Goal: Feedback & Contribution: Submit feedback/report problem

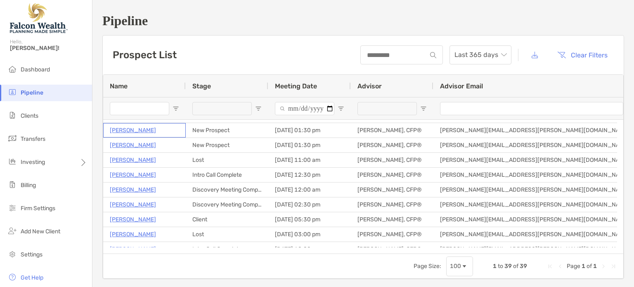
scroll to position [41, 0]
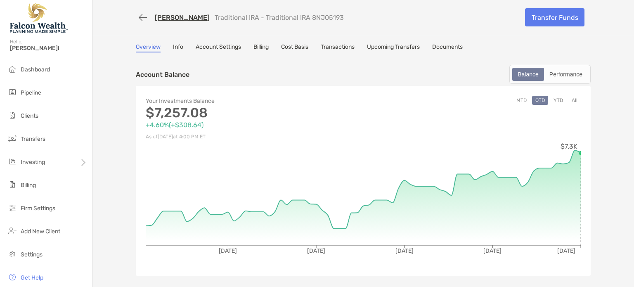
scroll to position [206, 0]
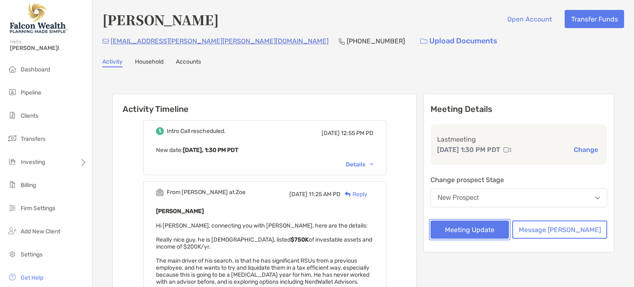
click at [487, 223] on button "Meeting Update" at bounding box center [470, 230] width 78 height 18
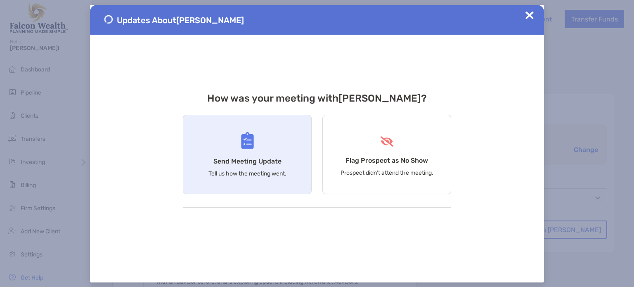
click at [256, 151] on div "Send Meeting Update Tell us how the meeting went." at bounding box center [247, 154] width 129 height 79
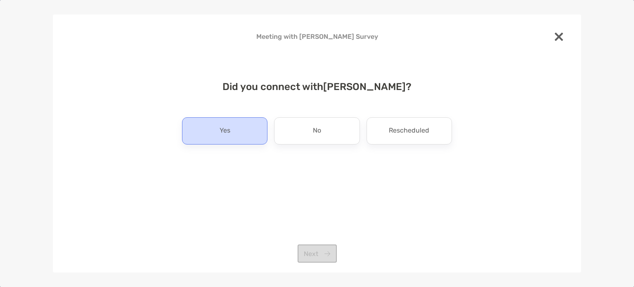
click at [243, 141] on div "Yes" at bounding box center [224, 130] width 85 height 27
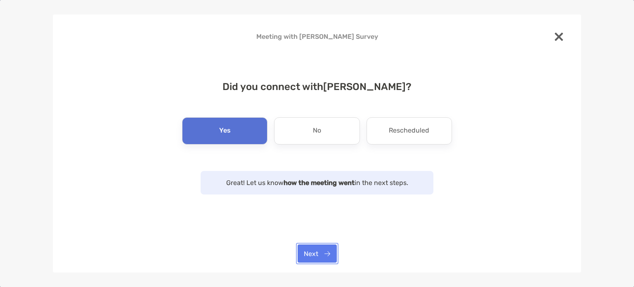
click at [329, 254] on button "Next" at bounding box center [317, 253] width 39 height 18
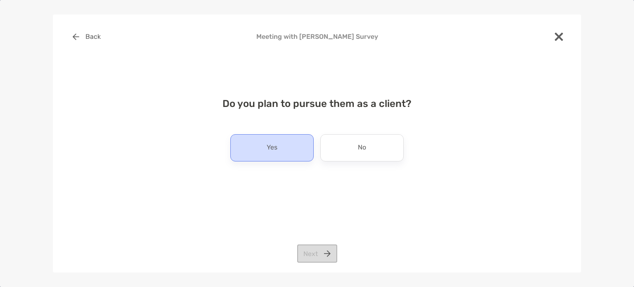
click at [271, 153] on p "Yes" at bounding box center [272, 147] width 11 height 13
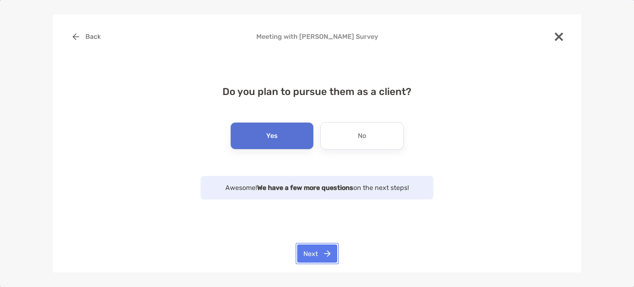
click at [312, 256] on button "Next" at bounding box center [317, 253] width 40 height 18
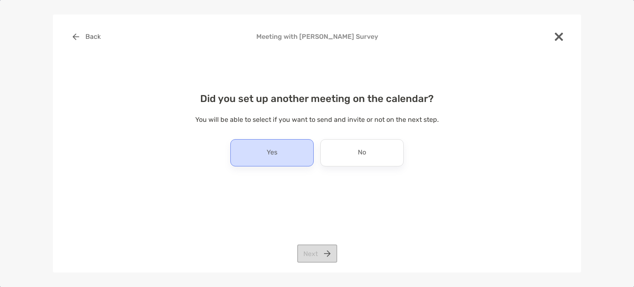
click at [268, 140] on div "Yes" at bounding box center [271, 152] width 83 height 27
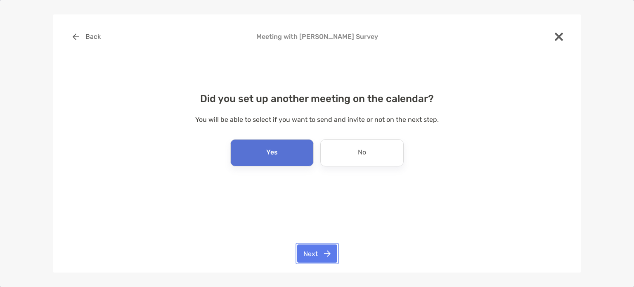
click at [325, 252] on button "Next" at bounding box center [317, 253] width 40 height 18
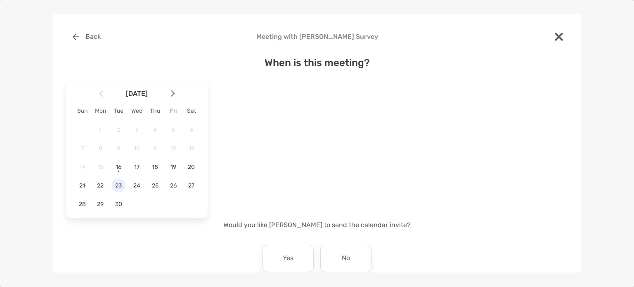
click at [116, 186] on span "23" at bounding box center [118, 185] width 14 height 7
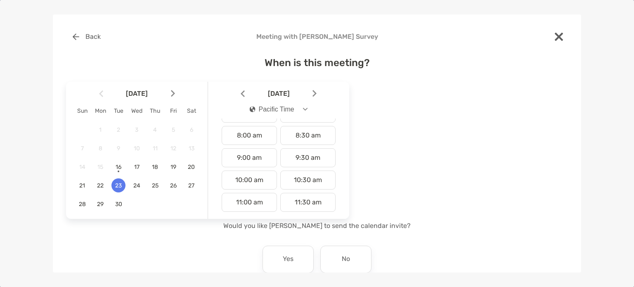
scroll to position [181, 0]
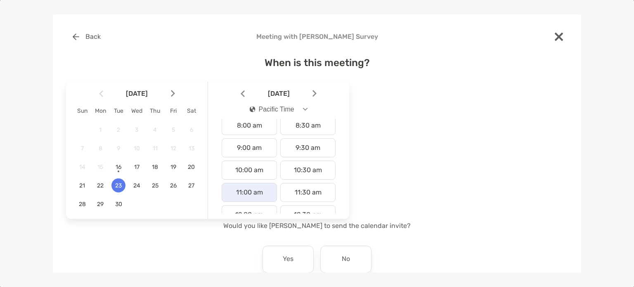
click at [254, 187] on div "11:00 am" at bounding box center [249, 192] width 55 height 19
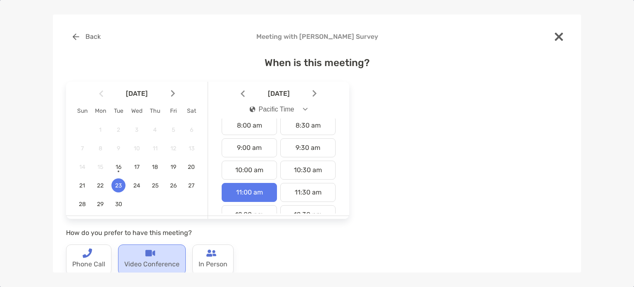
click at [158, 249] on div "Video Conference" at bounding box center [152, 259] width 68 height 31
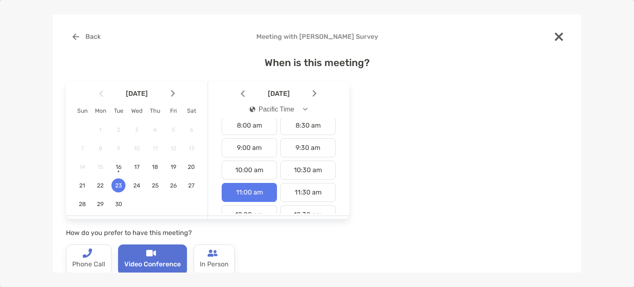
scroll to position [117, 0]
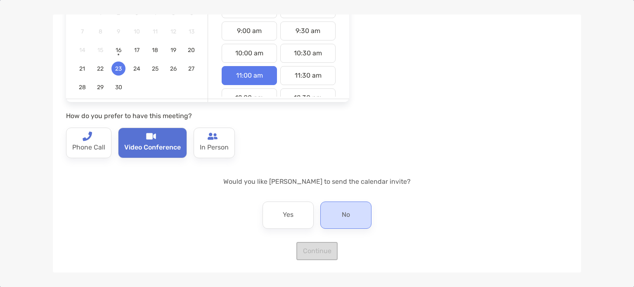
click at [360, 214] on div "No" at bounding box center [345, 215] width 51 height 27
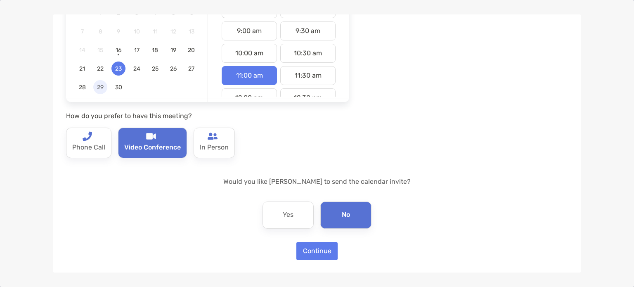
click at [101, 90] on div "29" at bounding box center [100, 87] width 14 height 14
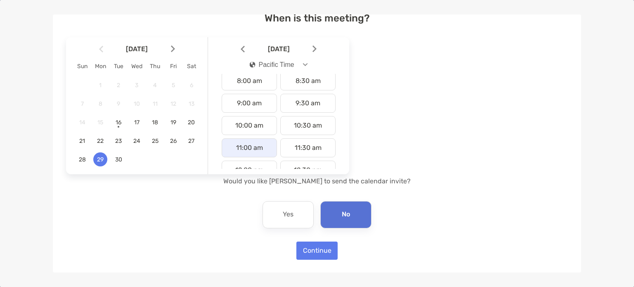
click at [244, 143] on div "11:00 am" at bounding box center [249, 147] width 55 height 19
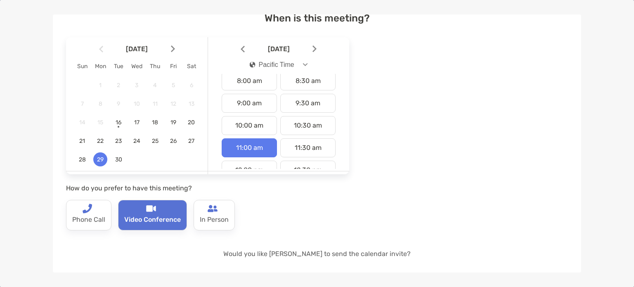
scroll to position [117, 0]
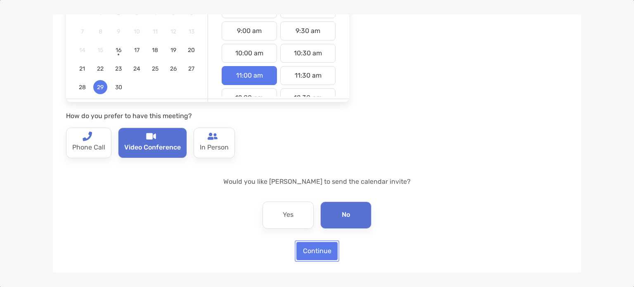
click at [316, 249] on button "Continue" at bounding box center [316, 251] width 41 height 18
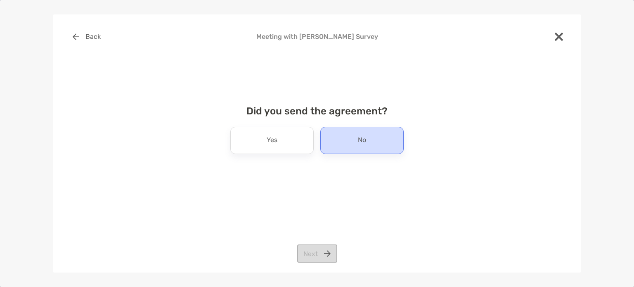
click at [362, 140] on p "No" at bounding box center [362, 140] width 8 height 13
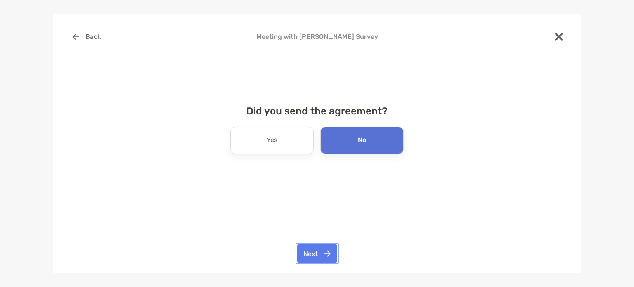
click at [319, 256] on button "Next" at bounding box center [317, 253] width 40 height 18
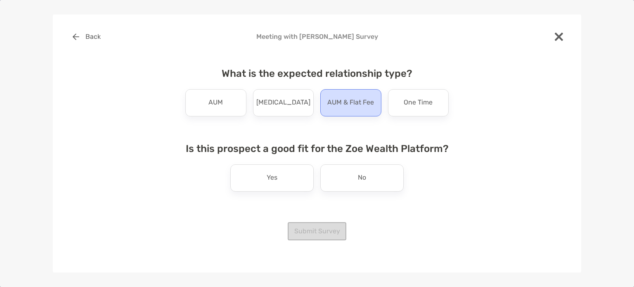
click at [347, 100] on p "AUM & Flat Fee" at bounding box center [350, 102] width 47 height 13
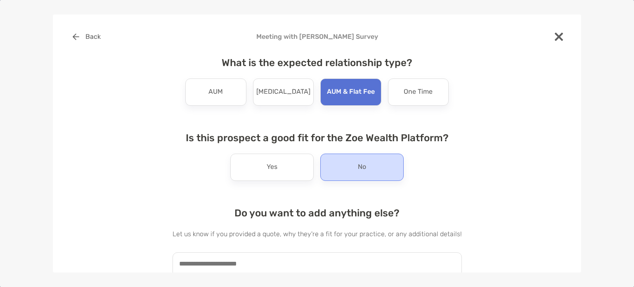
click at [335, 156] on div "No" at bounding box center [361, 167] width 83 height 27
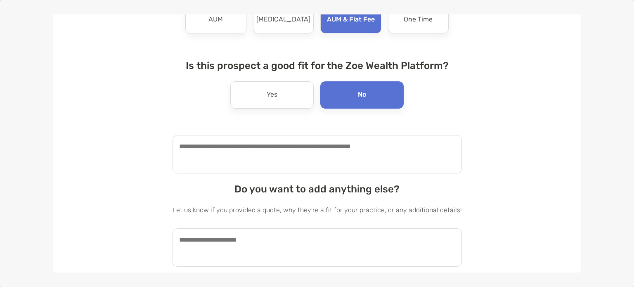
scroll to position [85, 0]
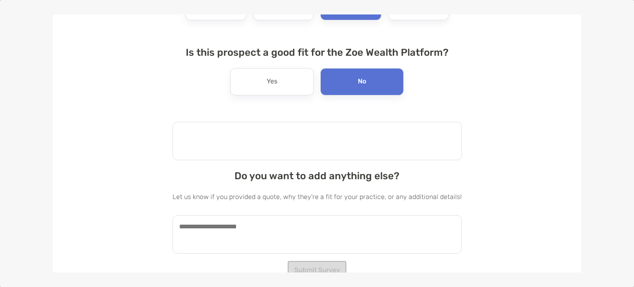
click at [306, 138] on textarea at bounding box center [317, 141] width 289 height 38
drag, startPoint x: 306, startPoint y: 138, endPoint x: 259, endPoint y: 151, distance: 47.9
type textarea "*"
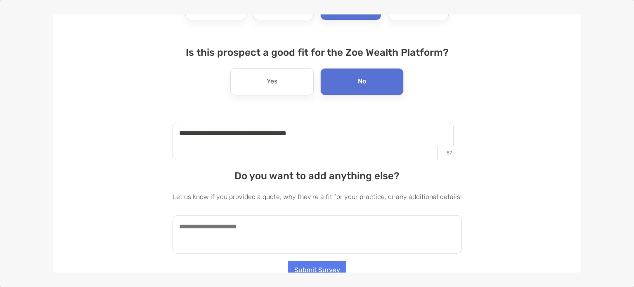
type textarea "**********"
click at [249, 228] on textarea at bounding box center [317, 234] width 289 height 38
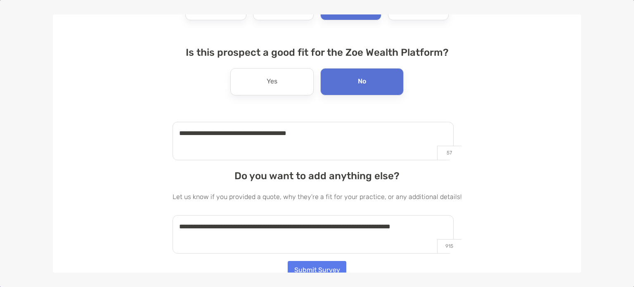
type textarea "**********"
click at [312, 269] on button "Submit Survey" at bounding box center [317, 270] width 59 height 18
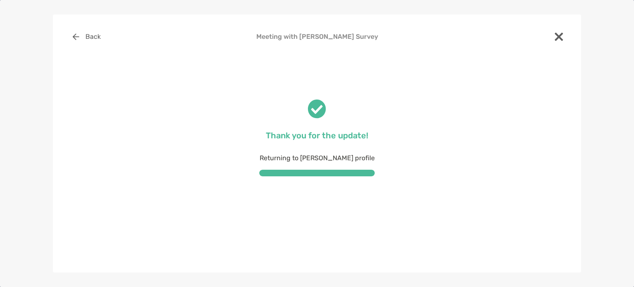
scroll to position [0, 0]
